Goal: Information Seeking & Learning: Understand process/instructions

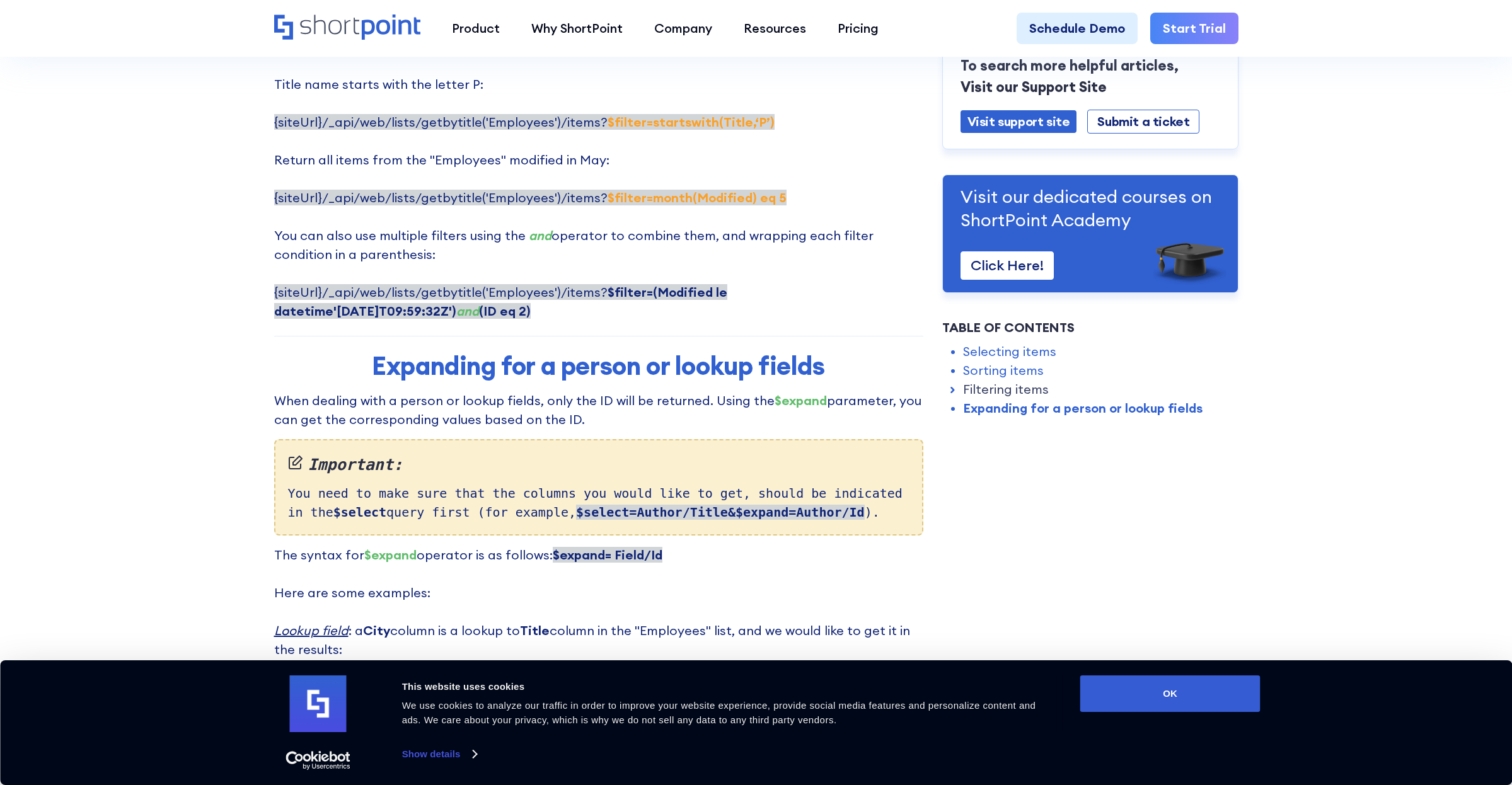
scroll to position [2842, 0]
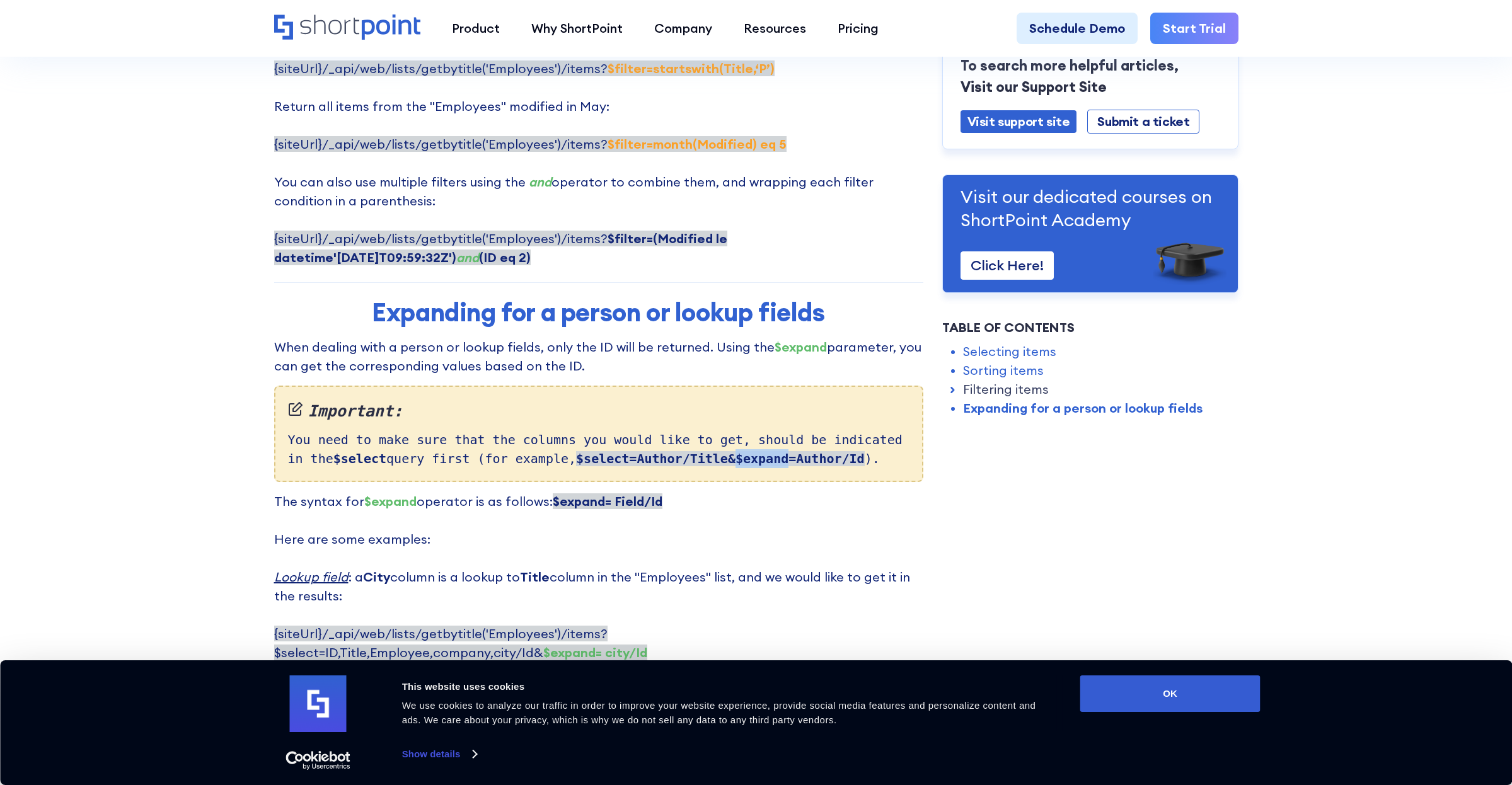
drag, startPoint x: 759, startPoint y: 381, endPoint x: 809, endPoint y: 383, distance: 50.0
click at [809, 451] on strong "$select=Author/Title&$expand=Author/Id" at bounding box center [720, 458] width 288 height 15
copy strong "$expand"
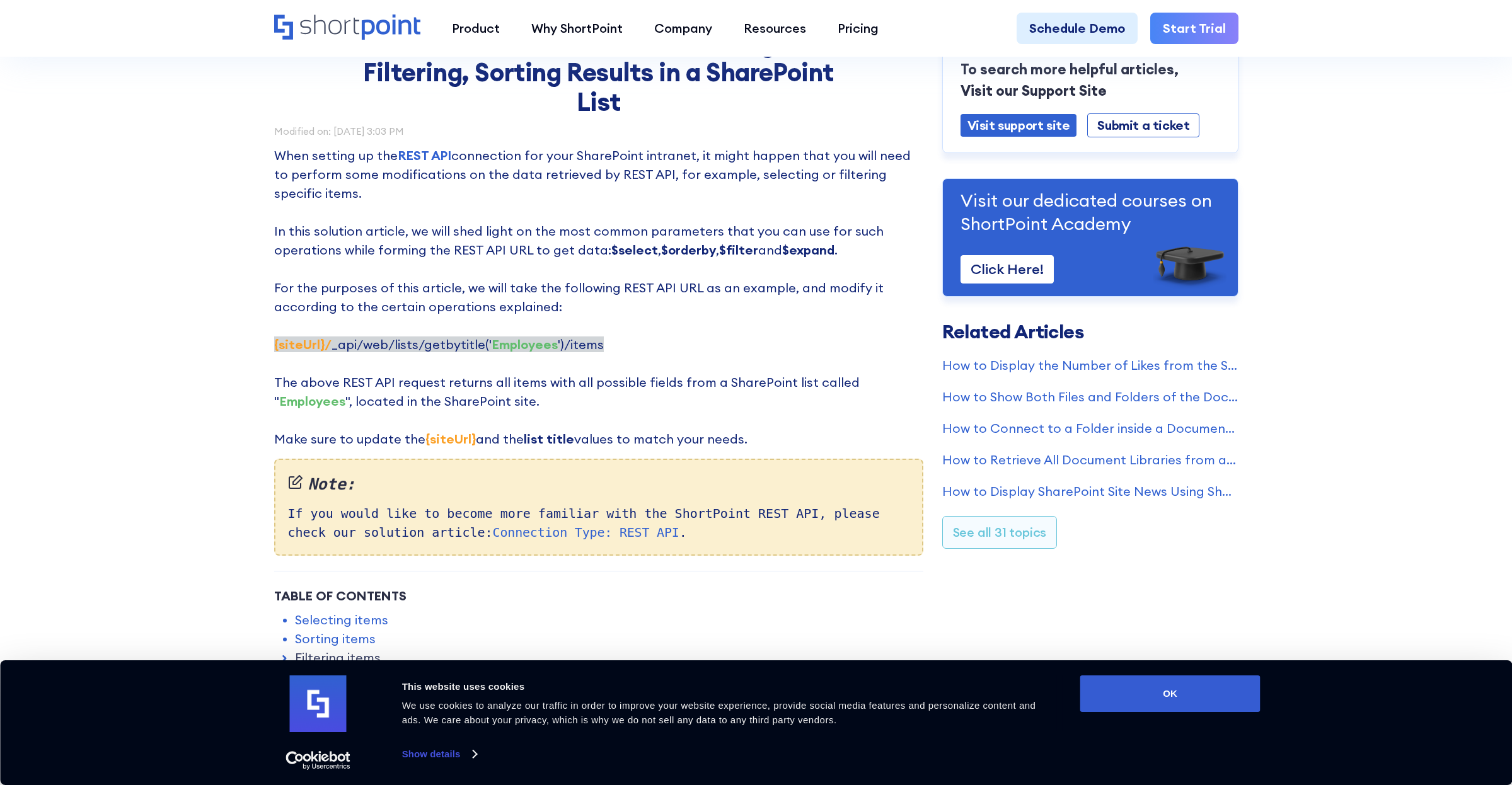
scroll to position [0, 0]
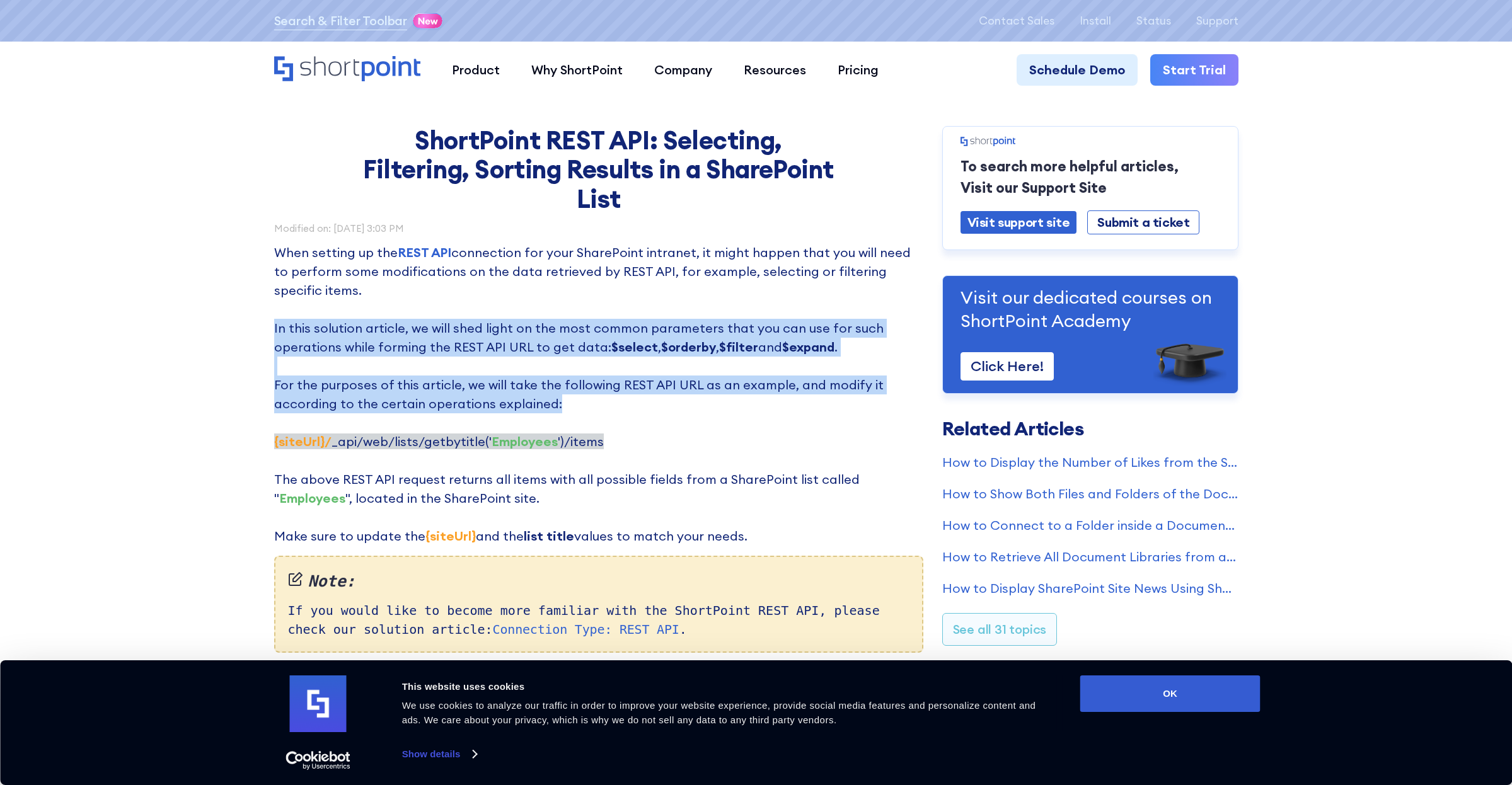
drag, startPoint x: 272, startPoint y: 330, endPoint x: 752, endPoint y: 400, distance: 485.1
click at [752, 400] on p "When setting up the REST API connection for your SharePoint intranet, it might …" at bounding box center [598, 394] width 649 height 303
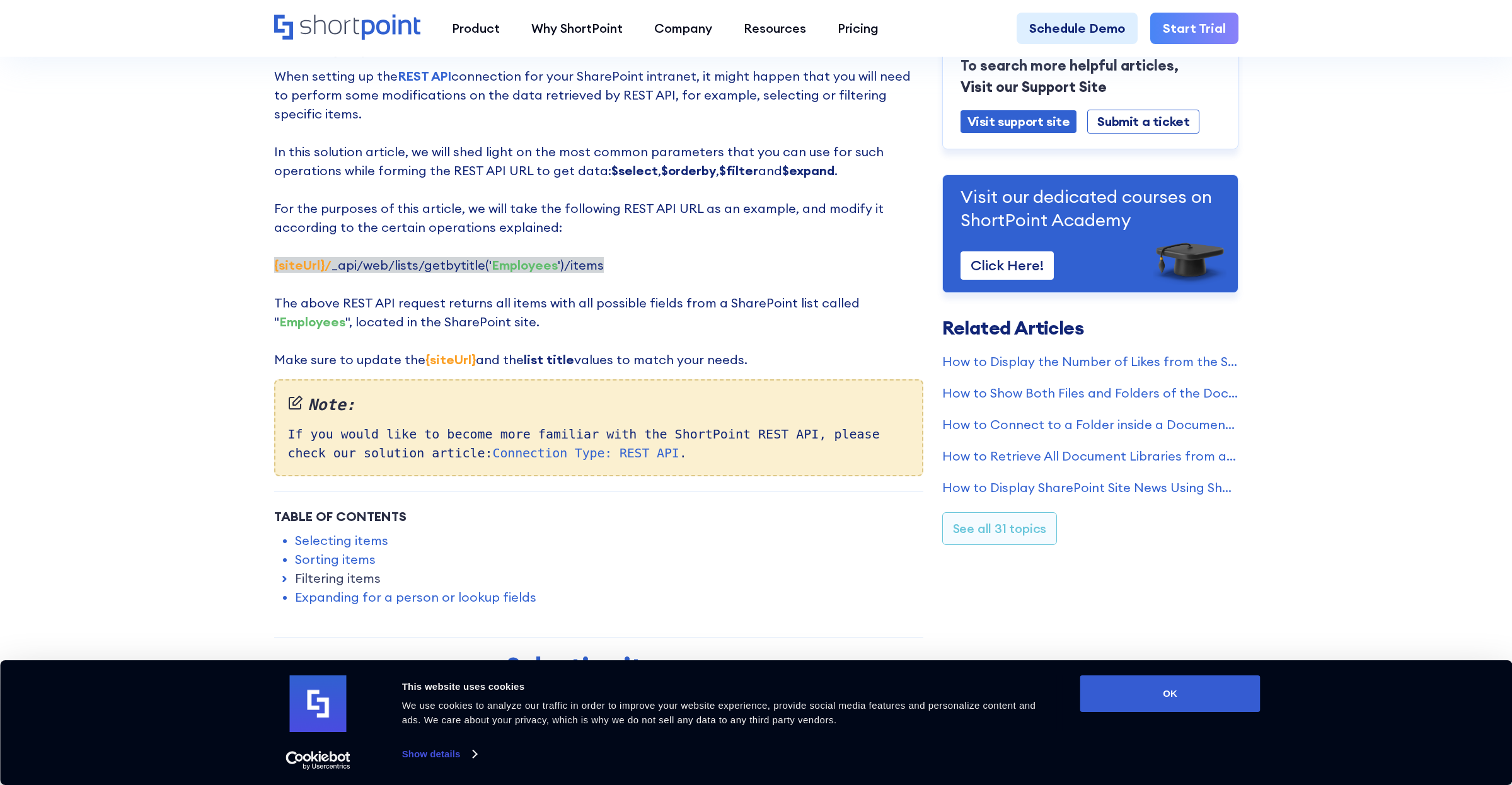
scroll to position [188, 0]
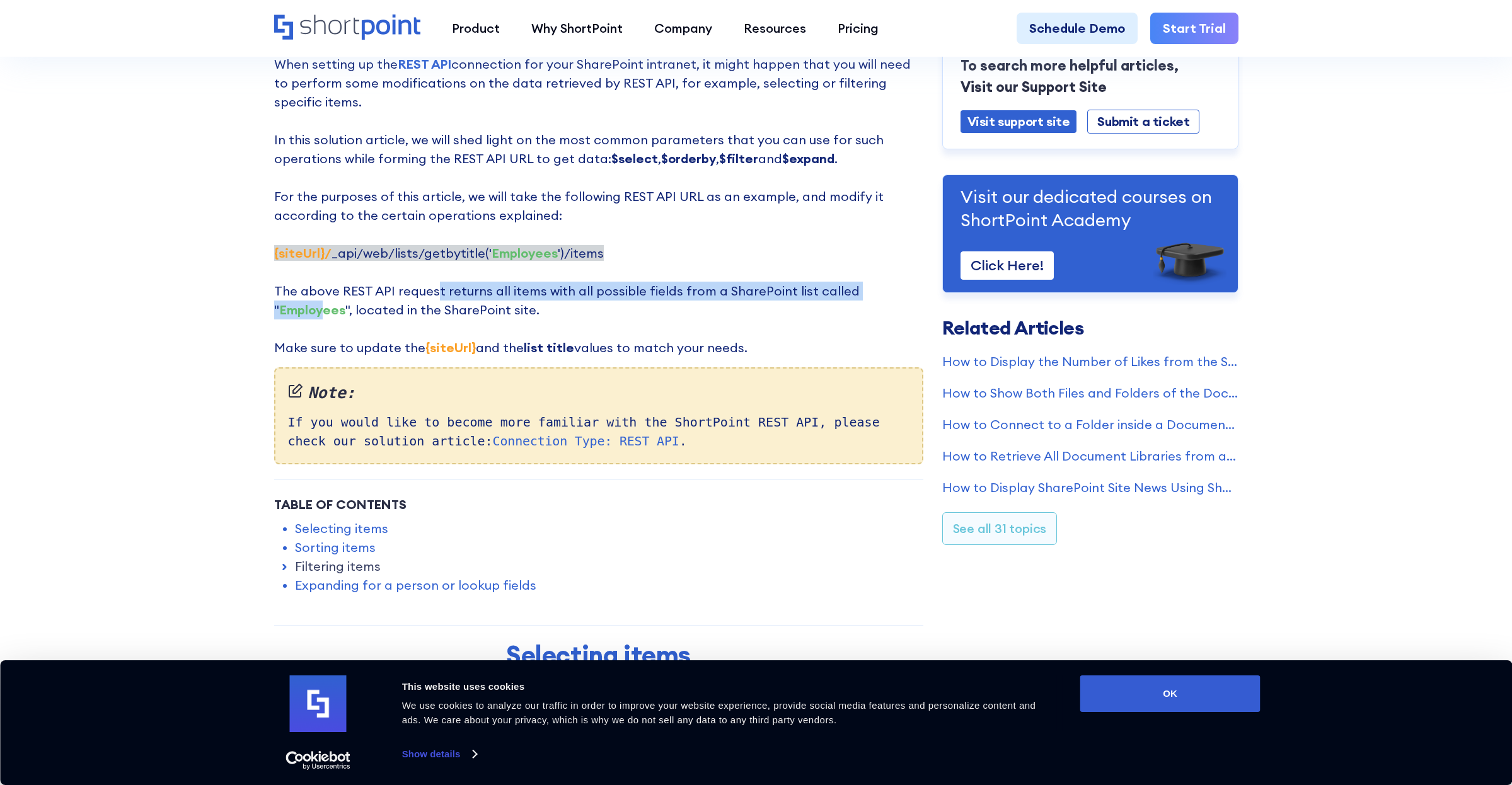
drag, startPoint x: 431, startPoint y: 293, endPoint x: 885, endPoint y: 297, distance: 454.0
click at [886, 297] on p "When setting up the REST API connection for your SharePoint intranet, it might …" at bounding box center [598, 206] width 649 height 303
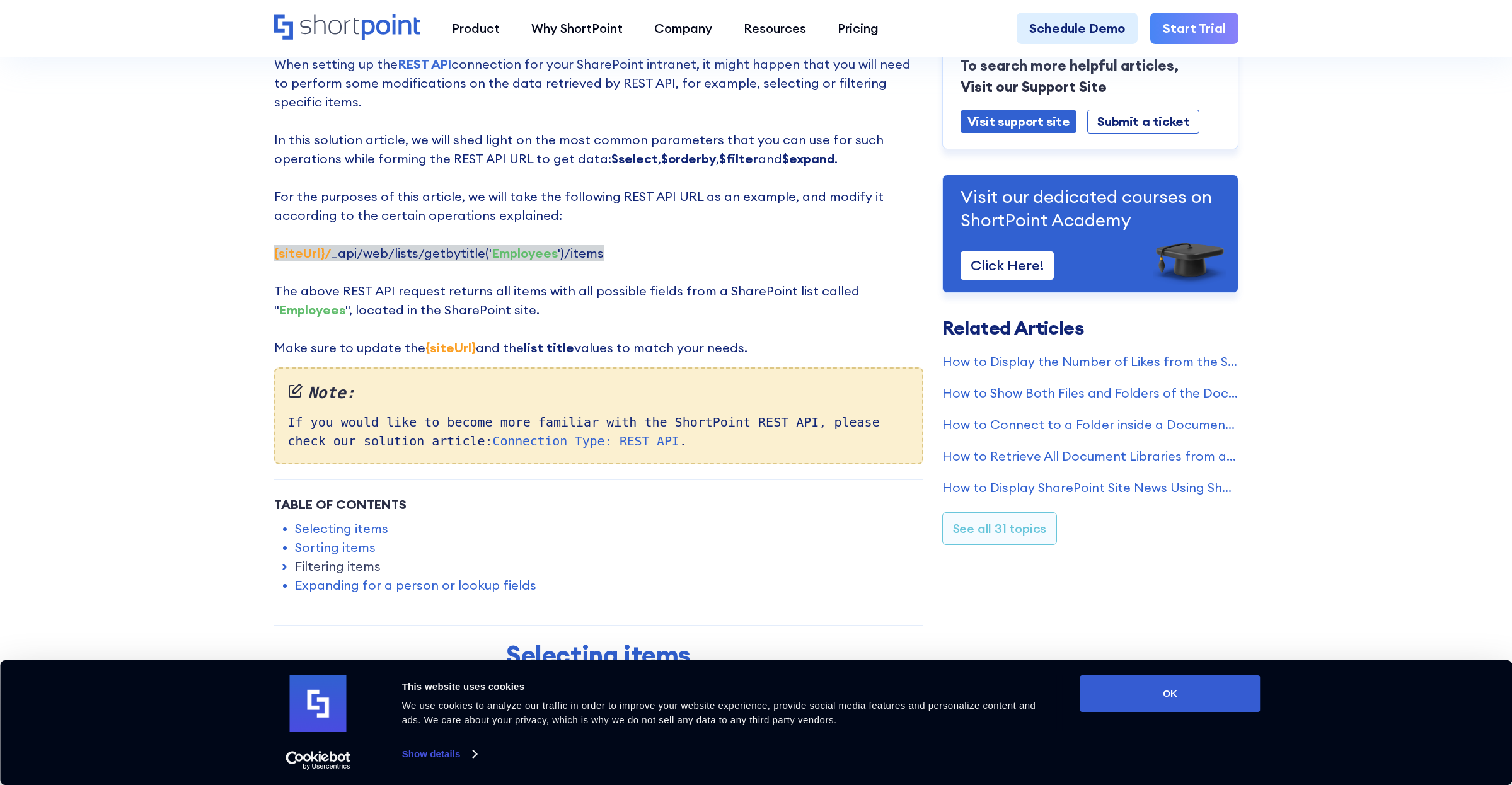
click at [345, 302] on strong "Employees" at bounding box center [311, 309] width 66 height 15
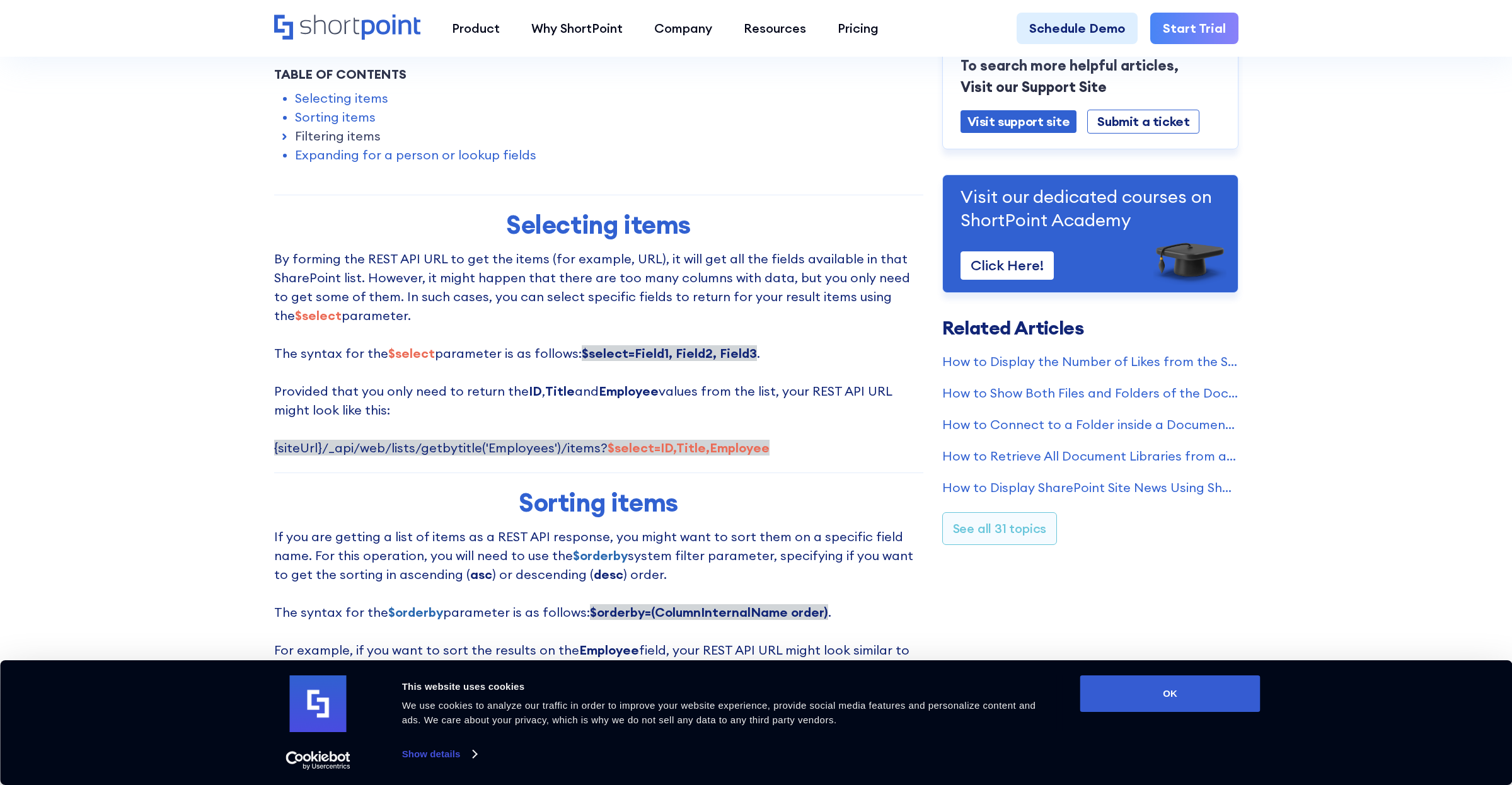
scroll to position [624, 0]
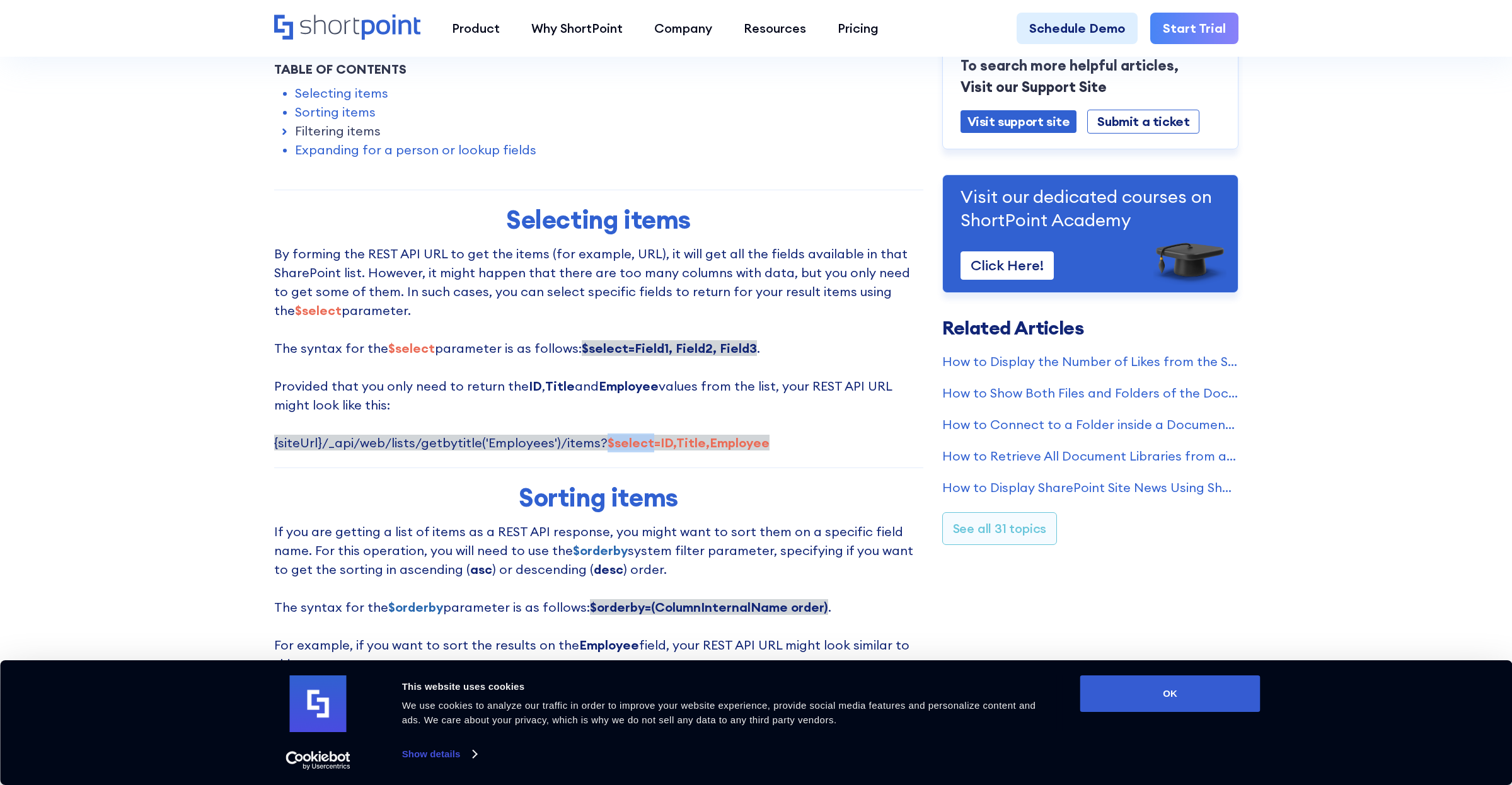
drag, startPoint x: 593, startPoint y: 449, endPoint x: 641, endPoint y: 443, distance: 48.4
click at [641, 443] on span "{siteUrl}/_api/web/lists/getbytitle('Employees')/items? $select=ID,Title,Employ…" at bounding box center [521, 442] width 495 height 15
copy strong "$select"
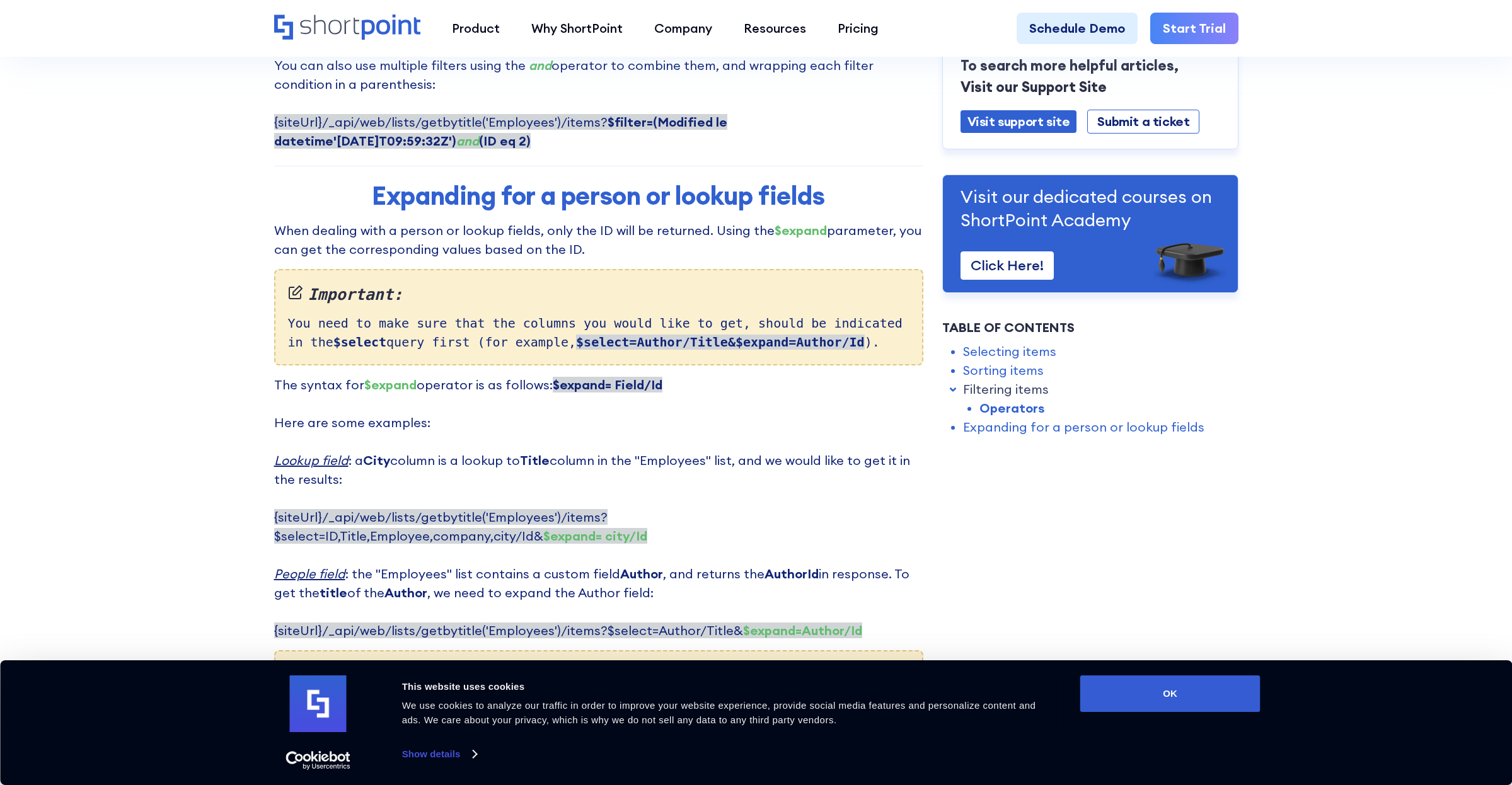
scroll to position [3094, 0]
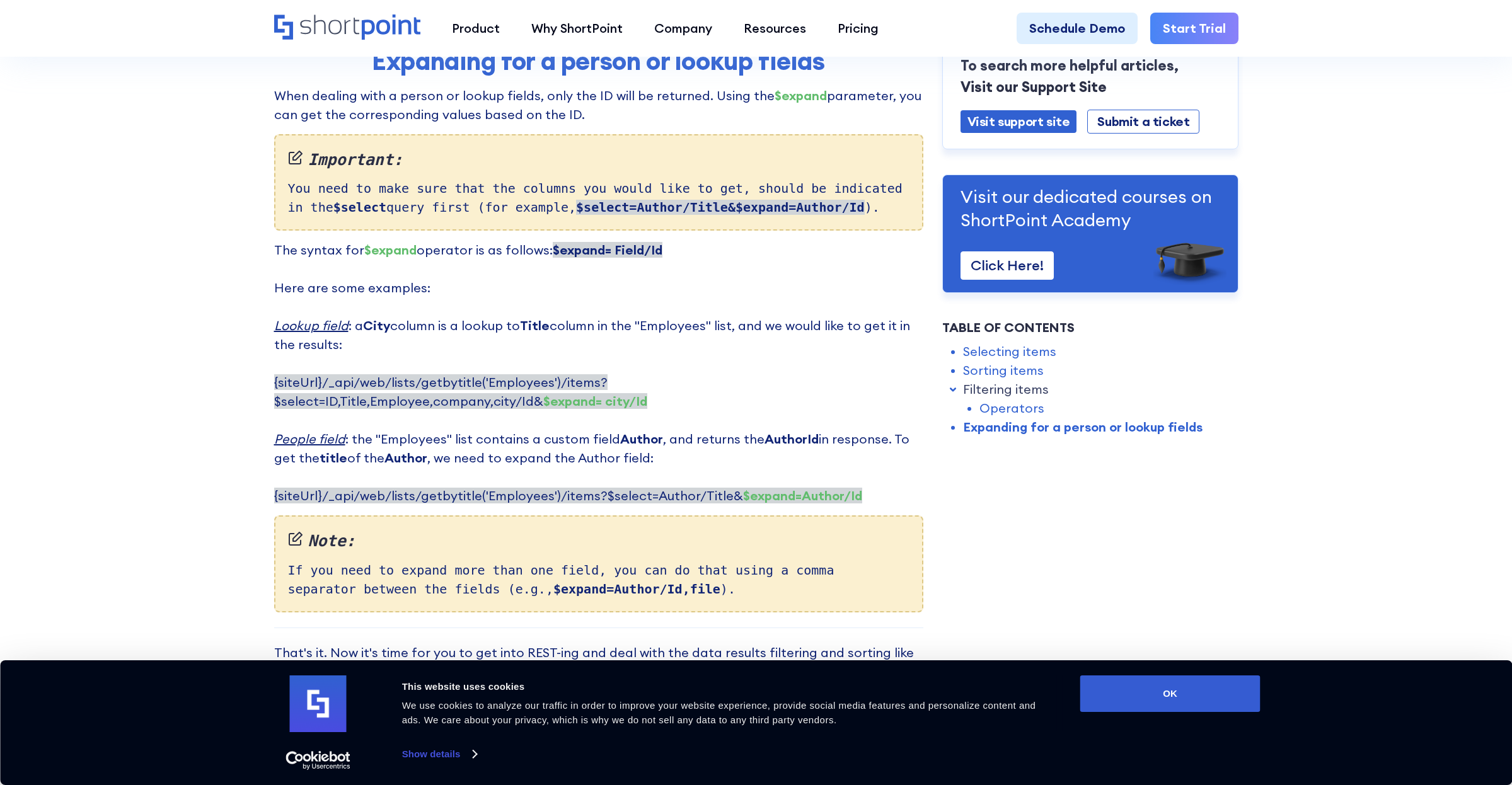
click at [743, 487] on strong "$expand=Author/Id" at bounding box center [803, 495] width 119 height 15
drag, startPoint x: 718, startPoint y: 416, endPoint x: 741, endPoint y: 418, distance: 23.1
click at [741, 487] on span "{siteUrl}/_api/web/lists/getbytitle('Employees')/items?$select=Author/Title& $e…" at bounding box center [568, 495] width 588 height 15
click at [743, 487] on strong "$expand=Author/Id" at bounding box center [803, 495] width 119 height 15
drag, startPoint x: 725, startPoint y: 420, endPoint x: 878, endPoint y: 424, distance: 153.1
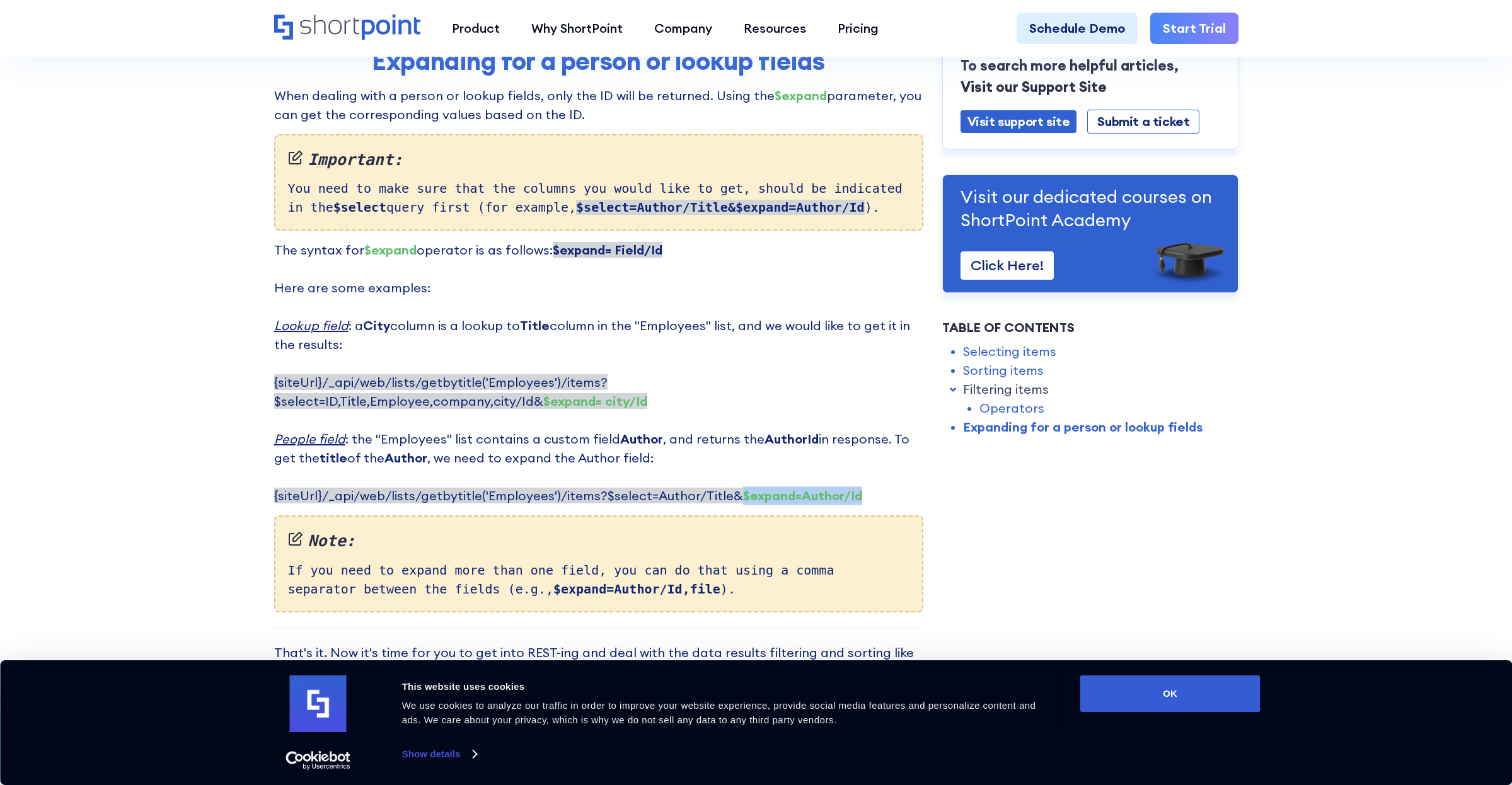
click at [878, 424] on p "The syntax for $expand operator is as follows: $expand= Field/Id ‍ Here are som…" at bounding box center [598, 372] width 649 height 264
copy strong "$expand=Author/Id"
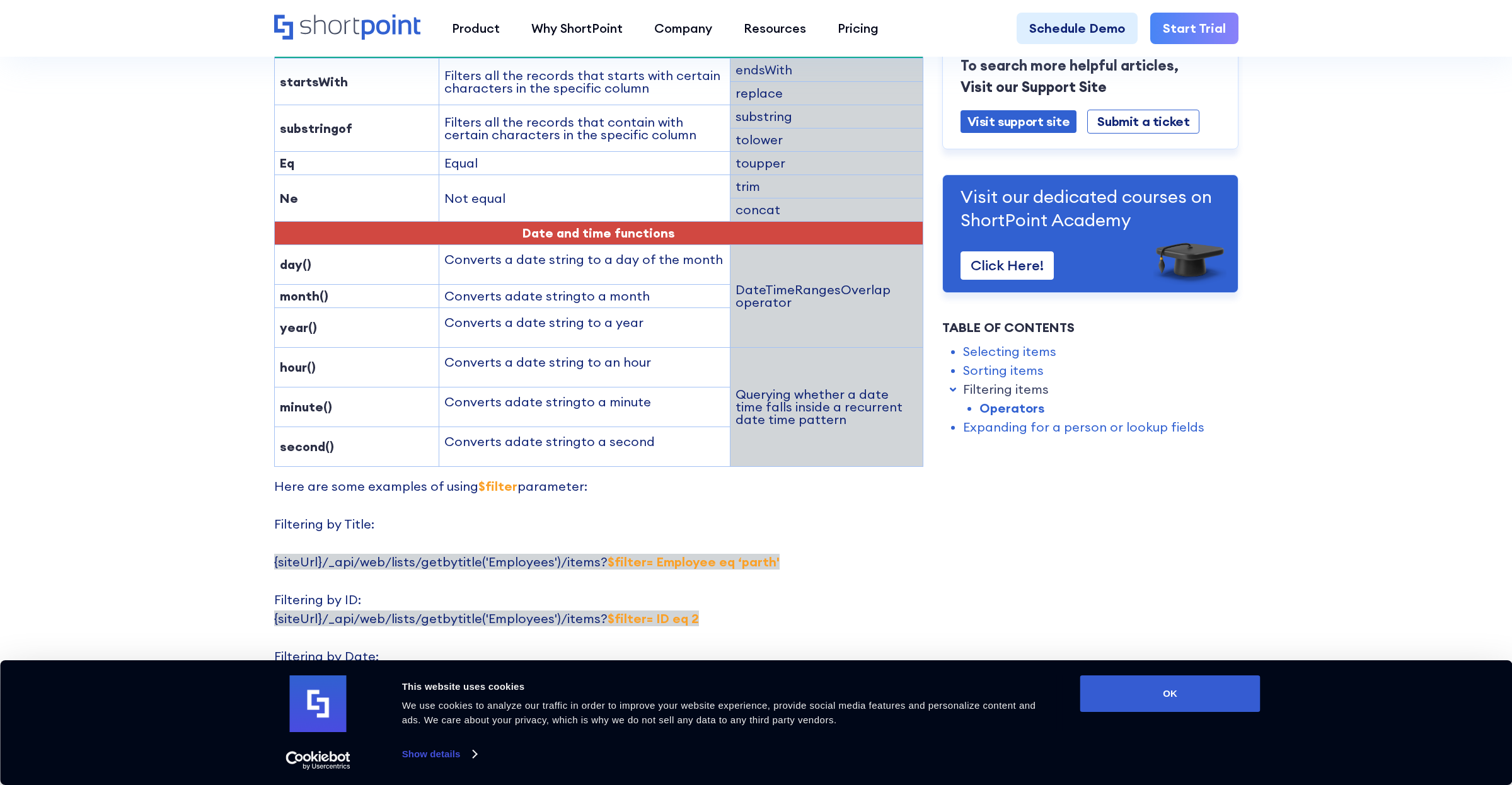
scroll to position [2186, 0]
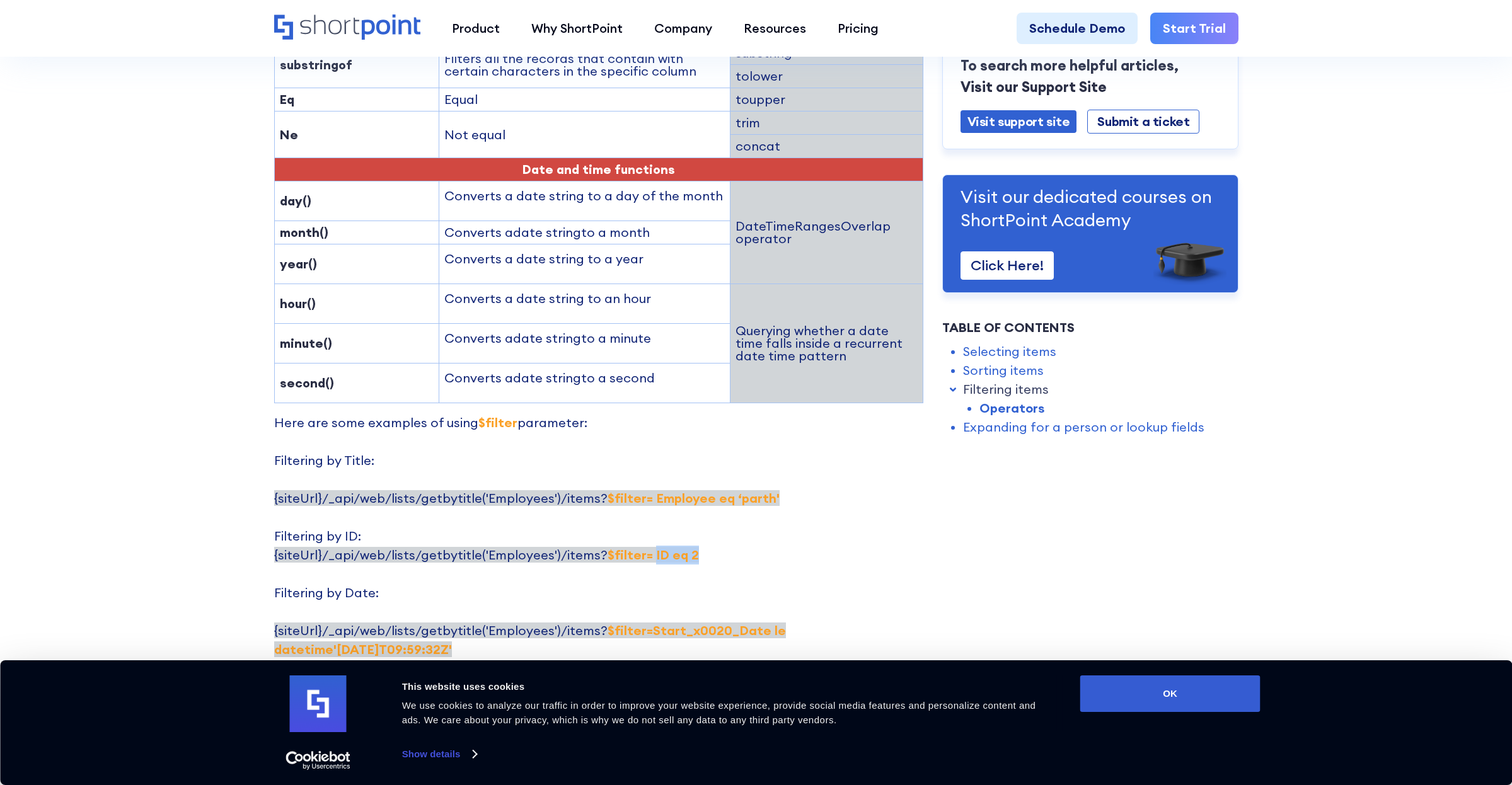
drag, startPoint x: 641, startPoint y: 479, endPoint x: 708, endPoint y: 475, distance: 67.1
click at [708, 475] on p "Here are some examples of using $filter parameter: Filtering by Title: {siteUrl…" at bounding box center [598, 668] width 649 height 510
copy strong "ID eq 2"
click at [755, 497] on p "Here are some examples of using $filter parameter: Filtering by Title: {siteUrl…" at bounding box center [598, 668] width 649 height 510
click at [607, 490] on strong "$filter= Employee eq ‘parth'" at bounding box center [693, 498] width 172 height 15
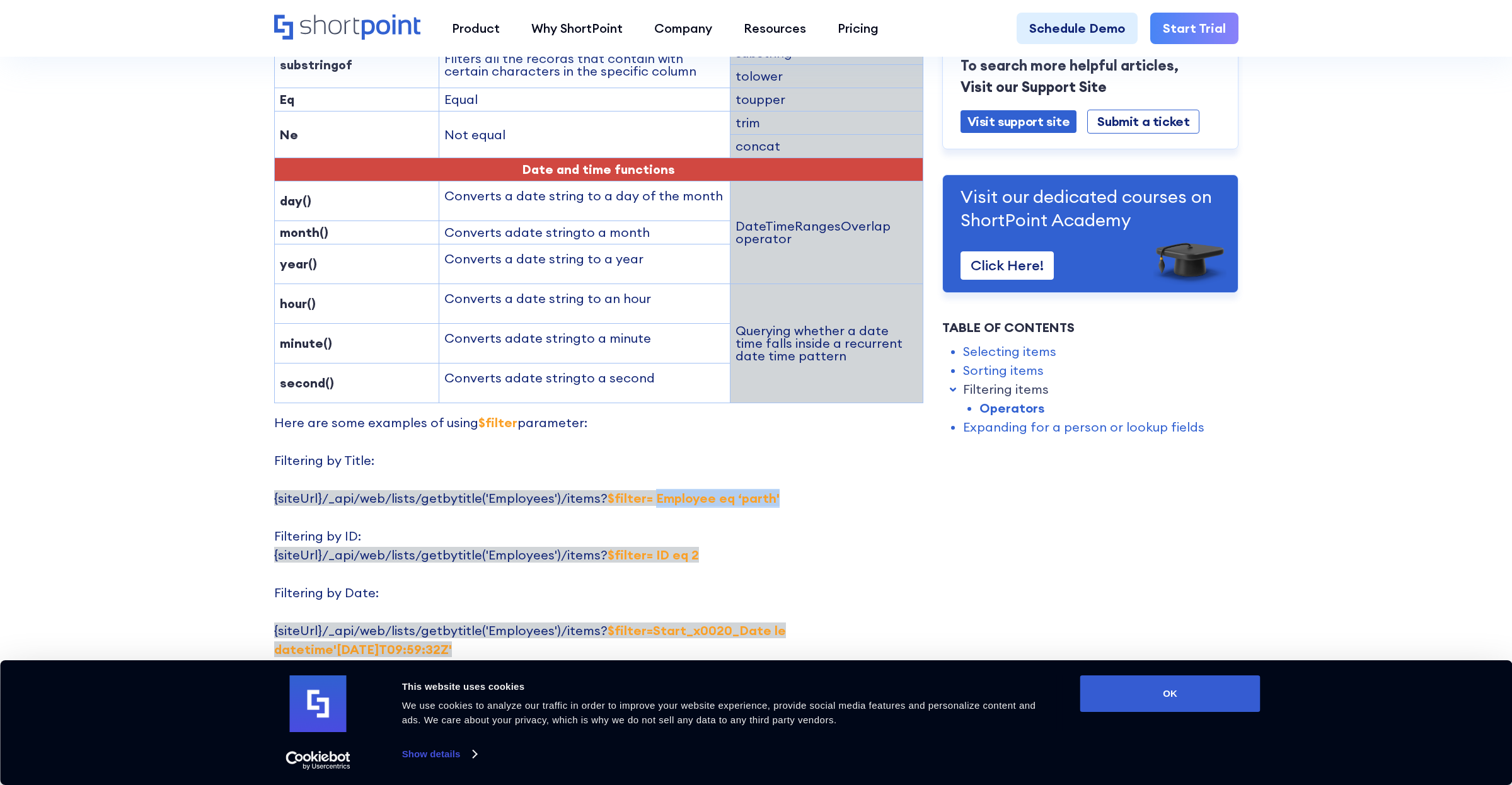
drag, startPoint x: 642, startPoint y: 424, endPoint x: 788, endPoint y: 425, distance: 146.0
click at [788, 425] on p "Here are some examples of using $filter parameter: Filtering by Title: {siteUrl…" at bounding box center [598, 668] width 649 height 510
copy strong "Employee eq ‘[PERSON_NAME]'"
